Goal: Transaction & Acquisition: Purchase product/service

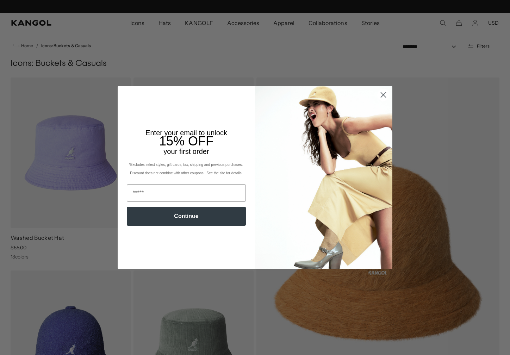
scroll to position [0, 145]
